Goal: Task Accomplishment & Management: Manage account settings

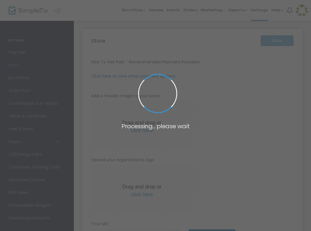
type input "[URL]"
radio input "false"
radio input "true"
type input "SINGHTALKSS"
type input "6138621399"
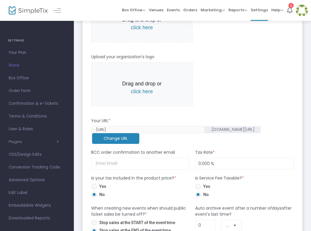
scroll to position [161, 0]
click at [139, 133] on m-button "Change URL" at bounding box center [115, 138] width 47 height 11
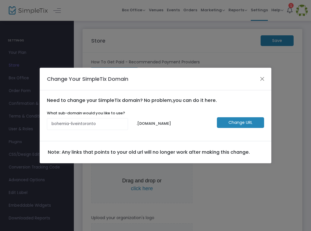
scroll to position [0, 0]
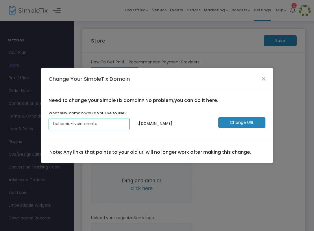
click at [106, 121] on input "bohemia-liveintoronto" at bounding box center [89, 124] width 81 height 12
type input "fakehousepartty-[GEOGRAPHIC_DATA]"
click at [229, 126] on m-button "Change URL" at bounding box center [242, 122] width 47 height 11
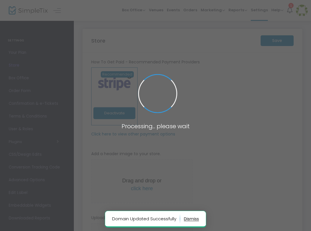
type input "[URL]"
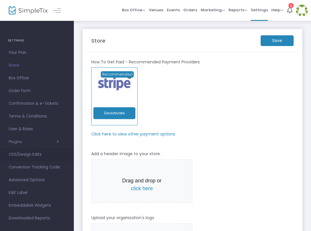
scroll to position [6, 0]
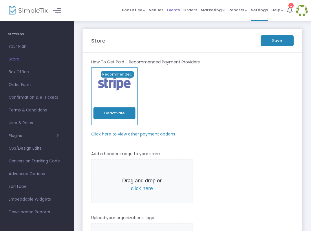
click at [178, 11] on span "Events" at bounding box center [173, 10] width 13 height 15
